Goal: Find specific page/section

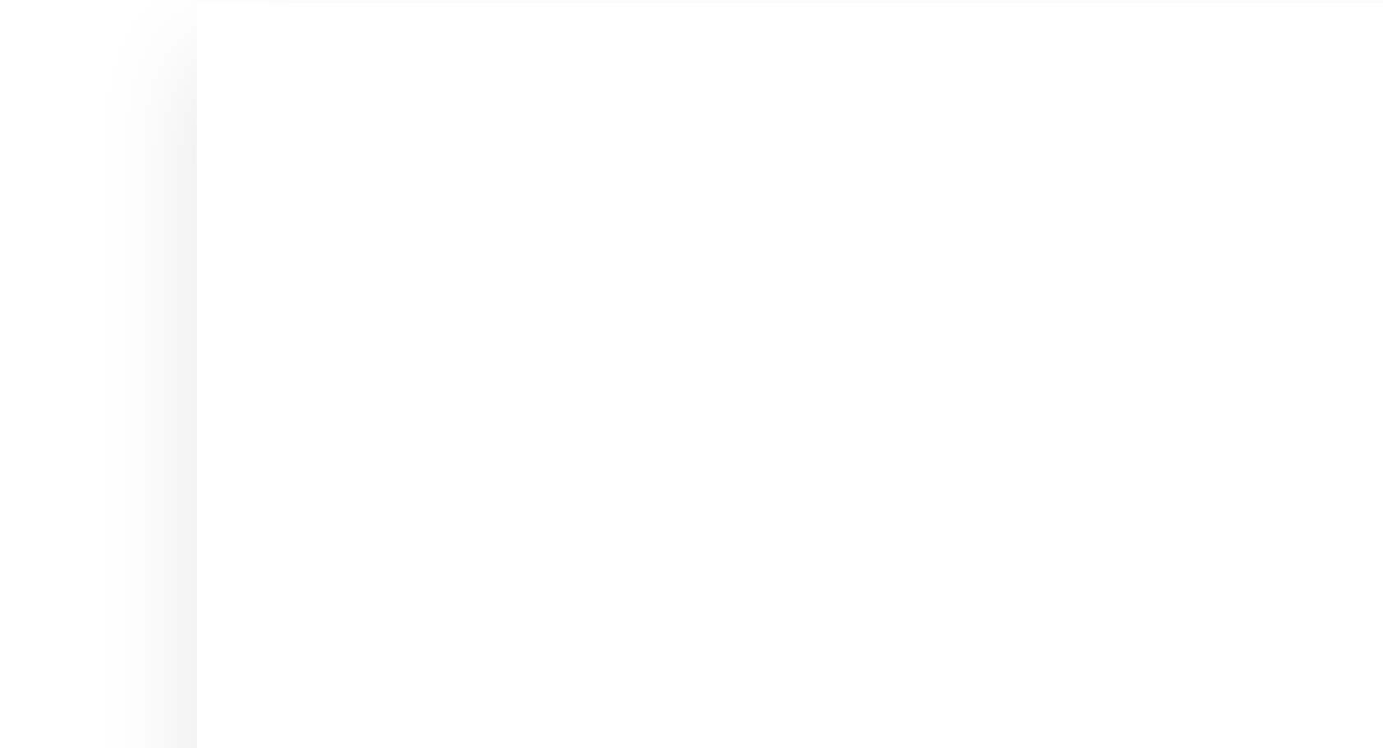
scroll to position [2042, 0]
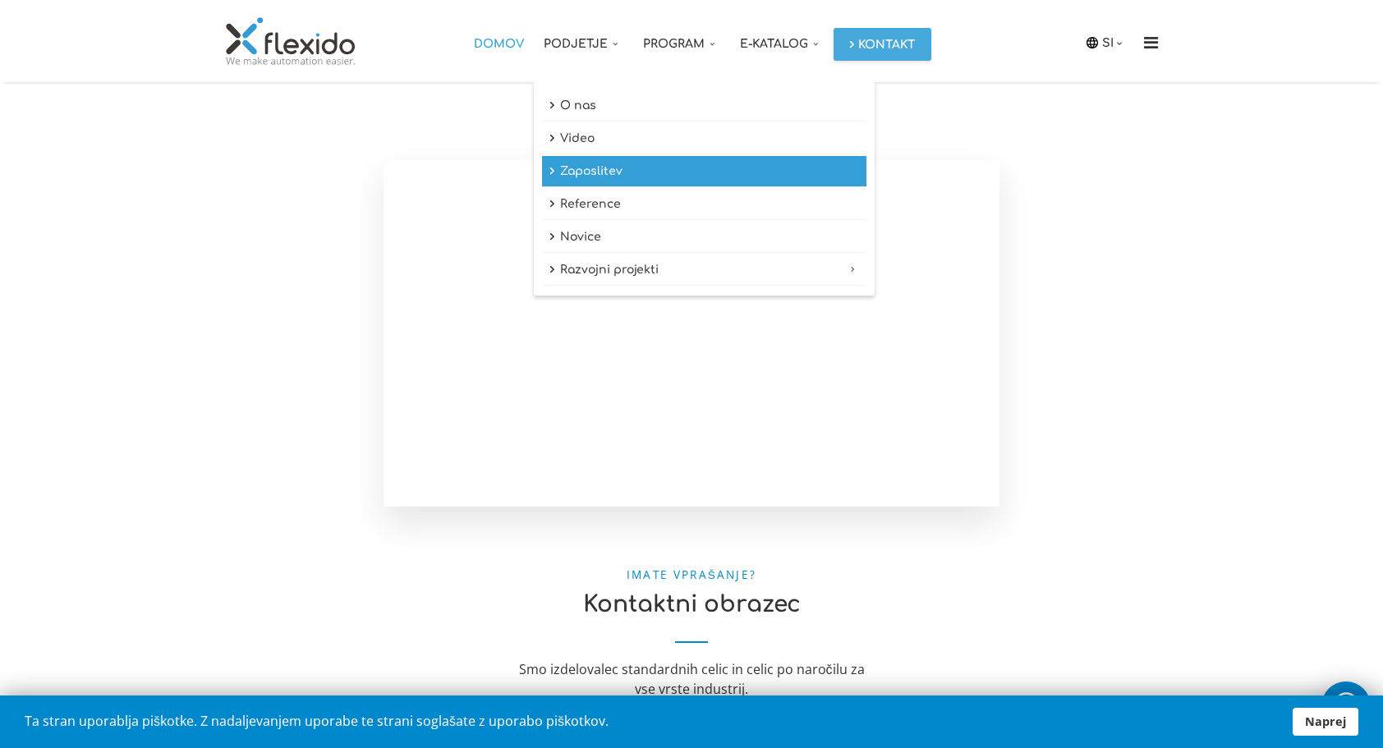
click at [590, 169] on link "Zaposlitev" at bounding box center [704, 171] width 325 height 31
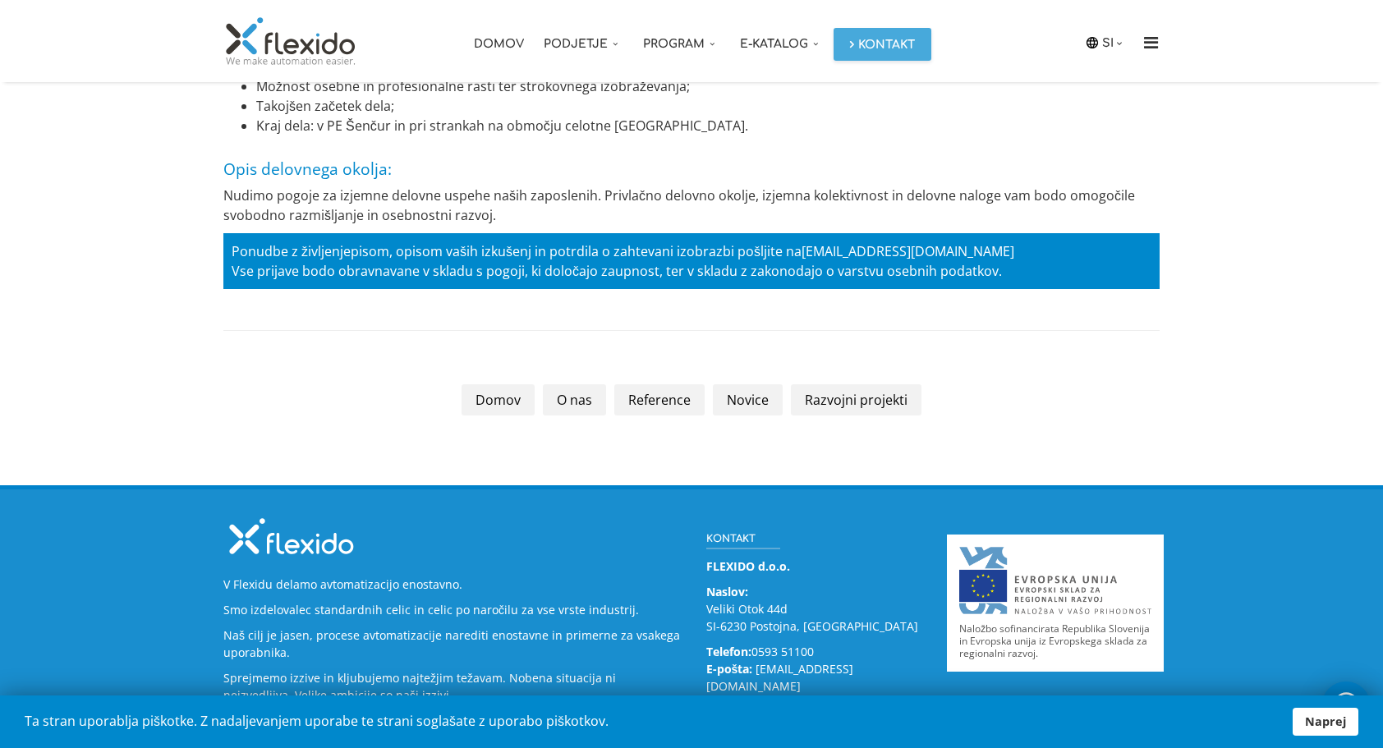
scroll to position [3588, 0]
